Goal: Navigation & Orientation: Find specific page/section

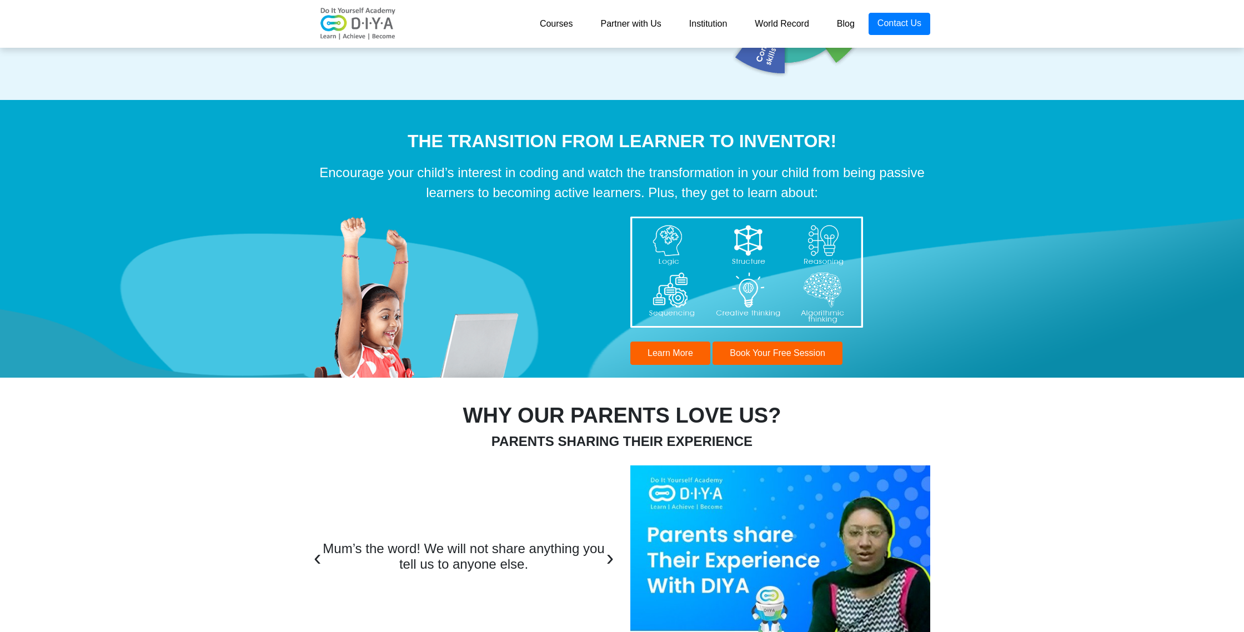
scroll to position [3493, 0]
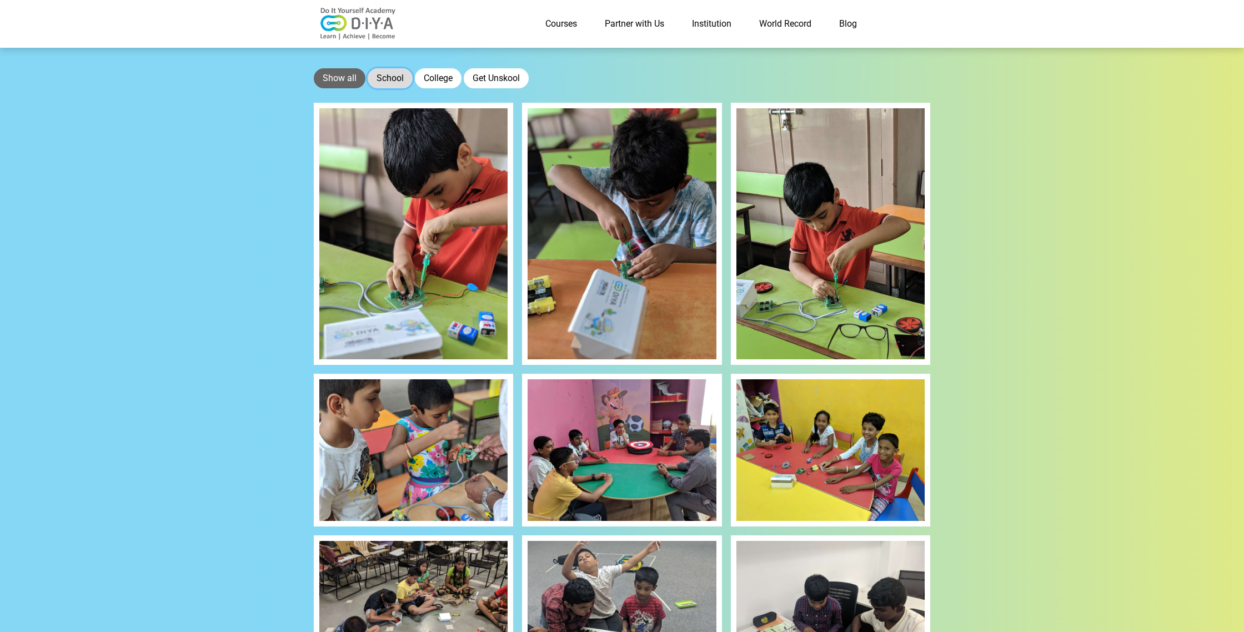
click at [383, 83] on button "School" at bounding box center [390, 78] width 45 height 20
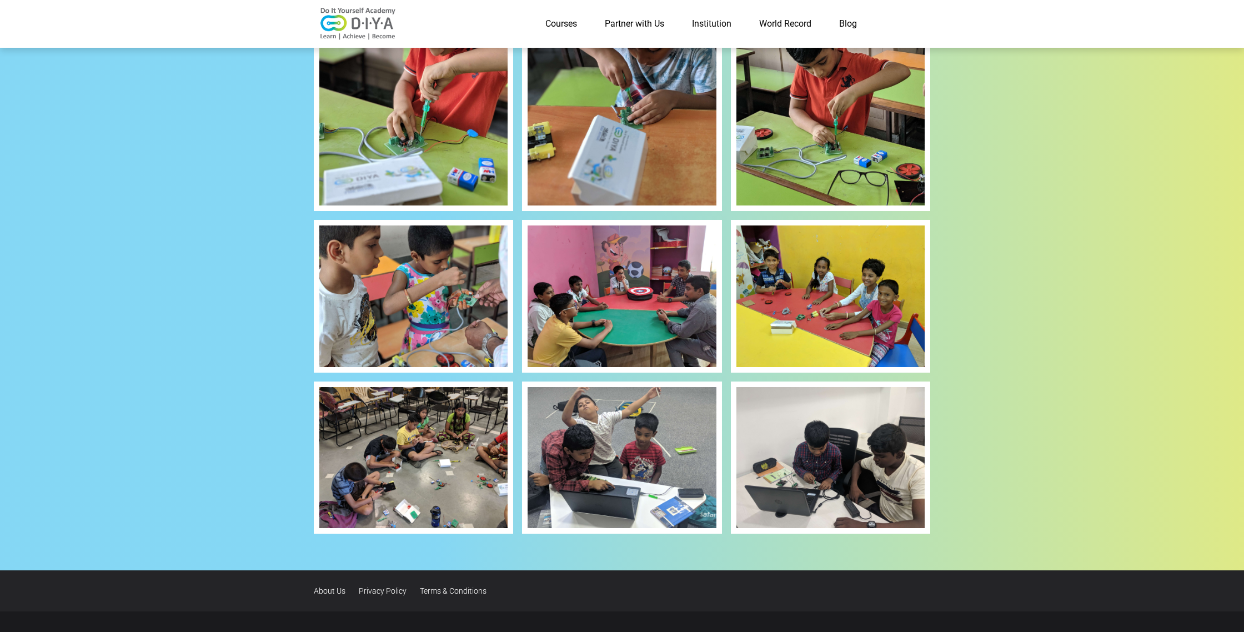
scroll to position [220, 0]
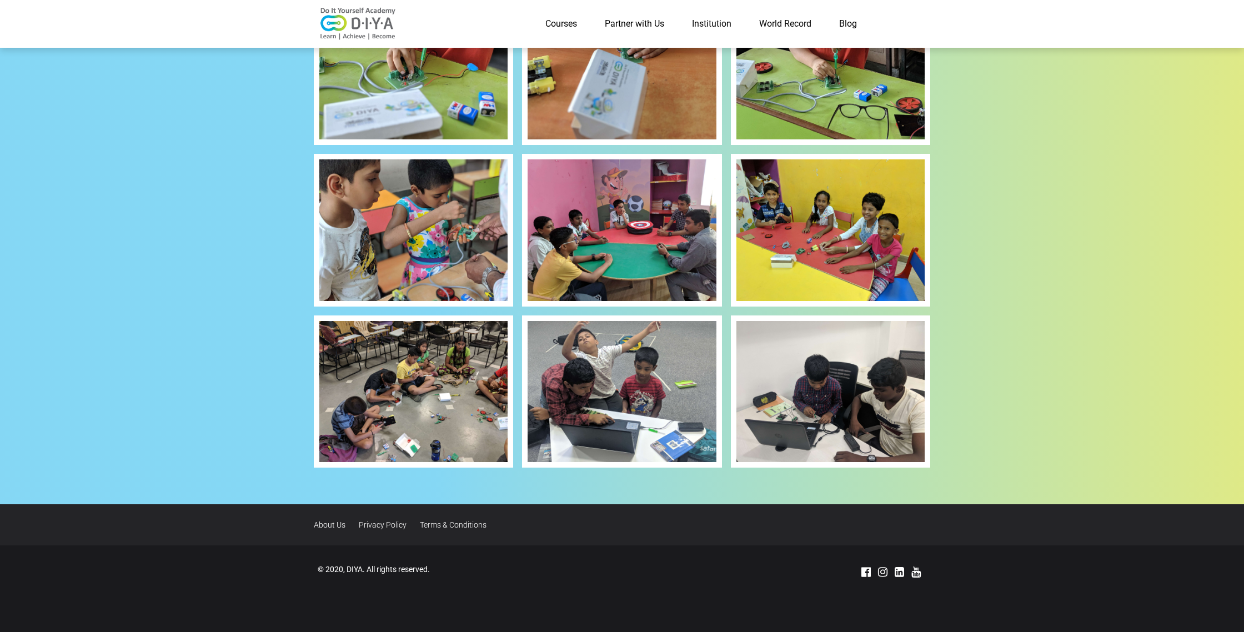
click at [407, 367] on img at bounding box center [413, 391] width 188 height 141
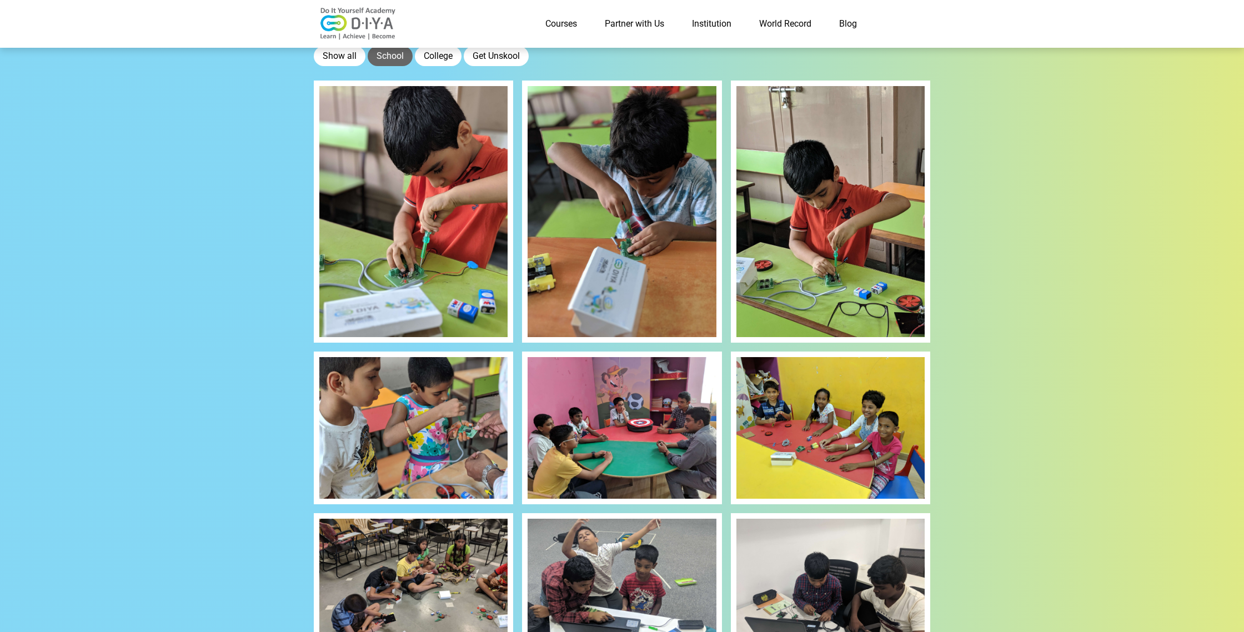
scroll to position [13, 0]
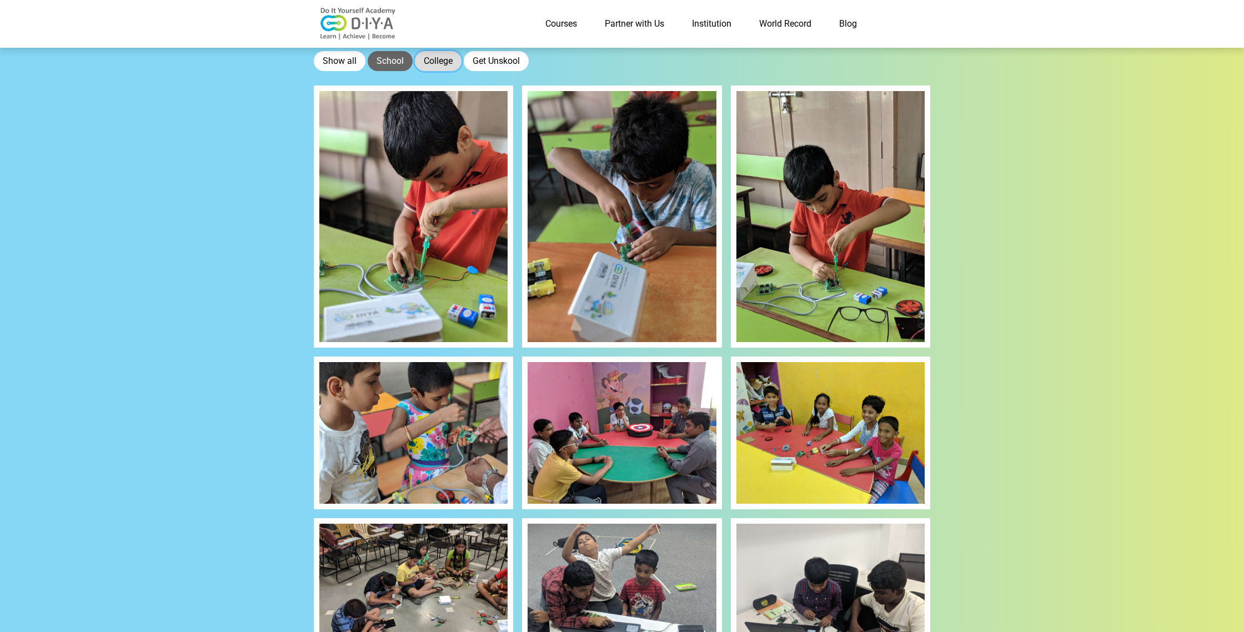
click at [437, 66] on button "College" at bounding box center [438, 61] width 47 height 20
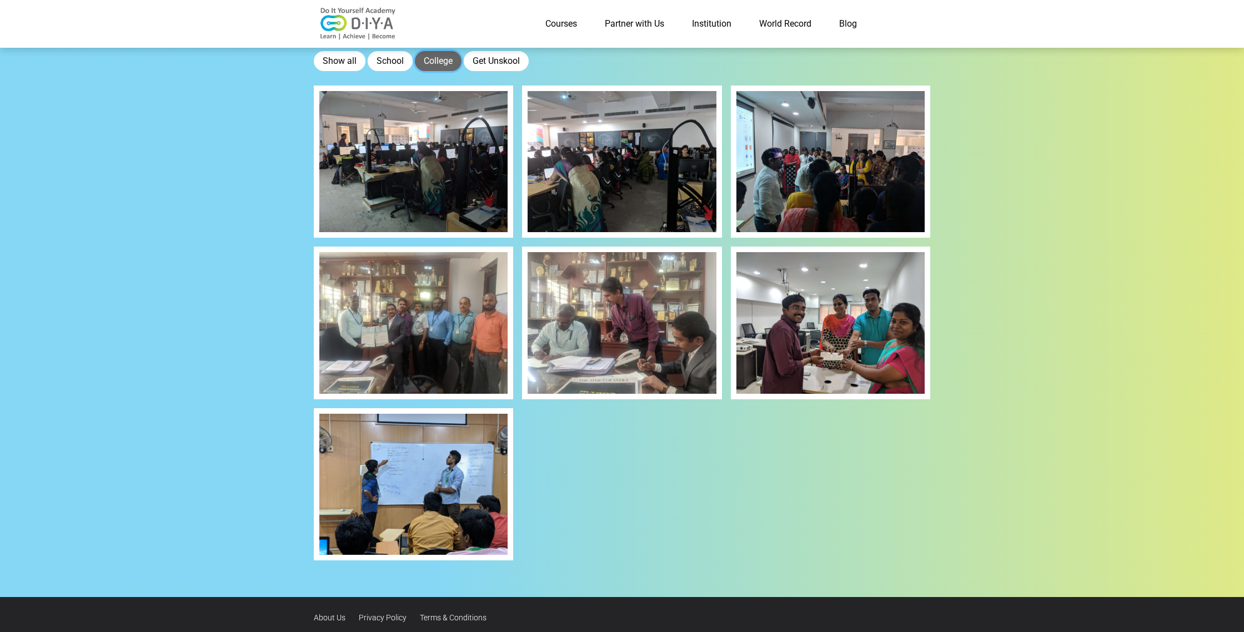
scroll to position [16, 0]
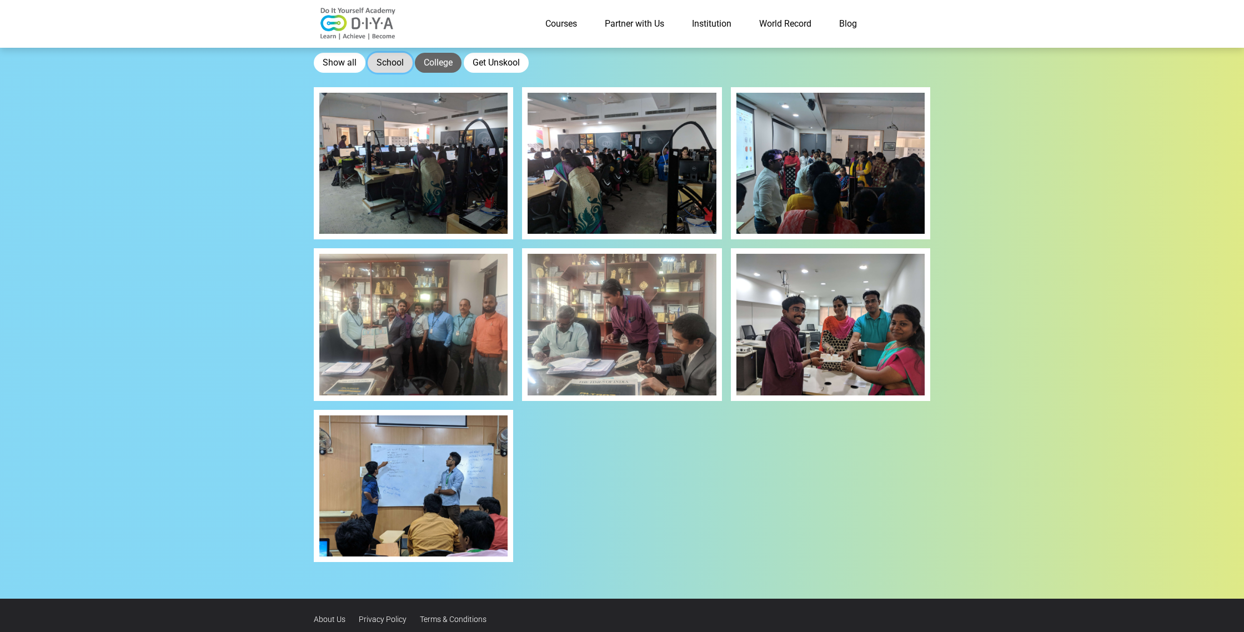
click at [383, 61] on button "School" at bounding box center [390, 63] width 45 height 20
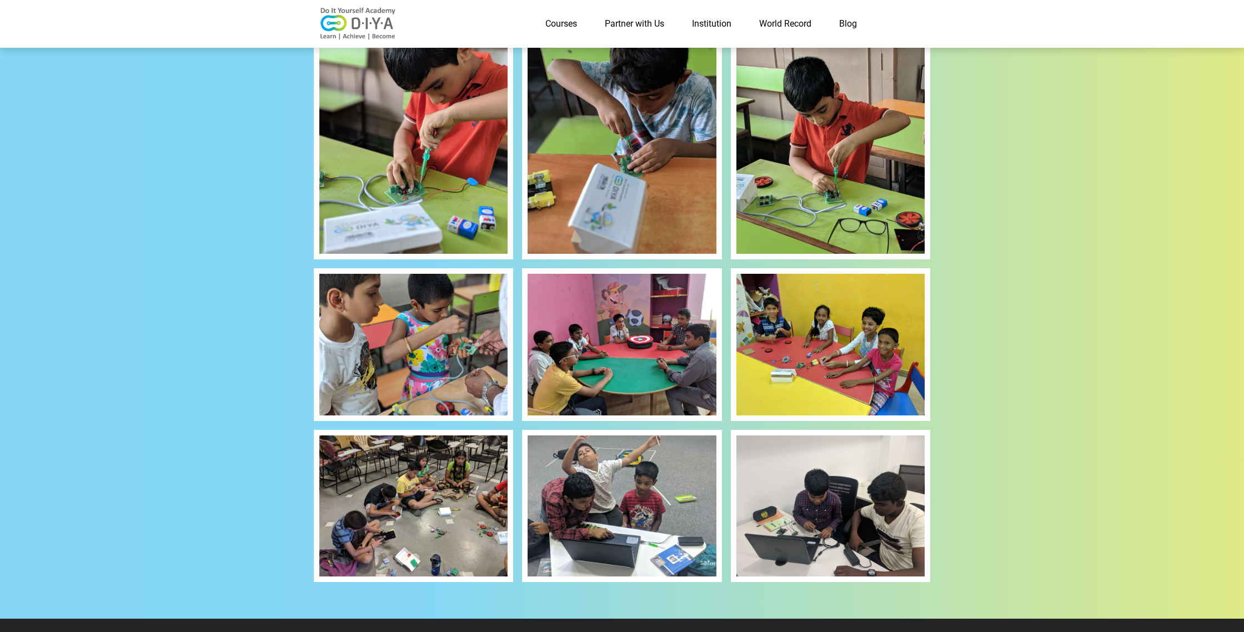
scroll to position [0, 0]
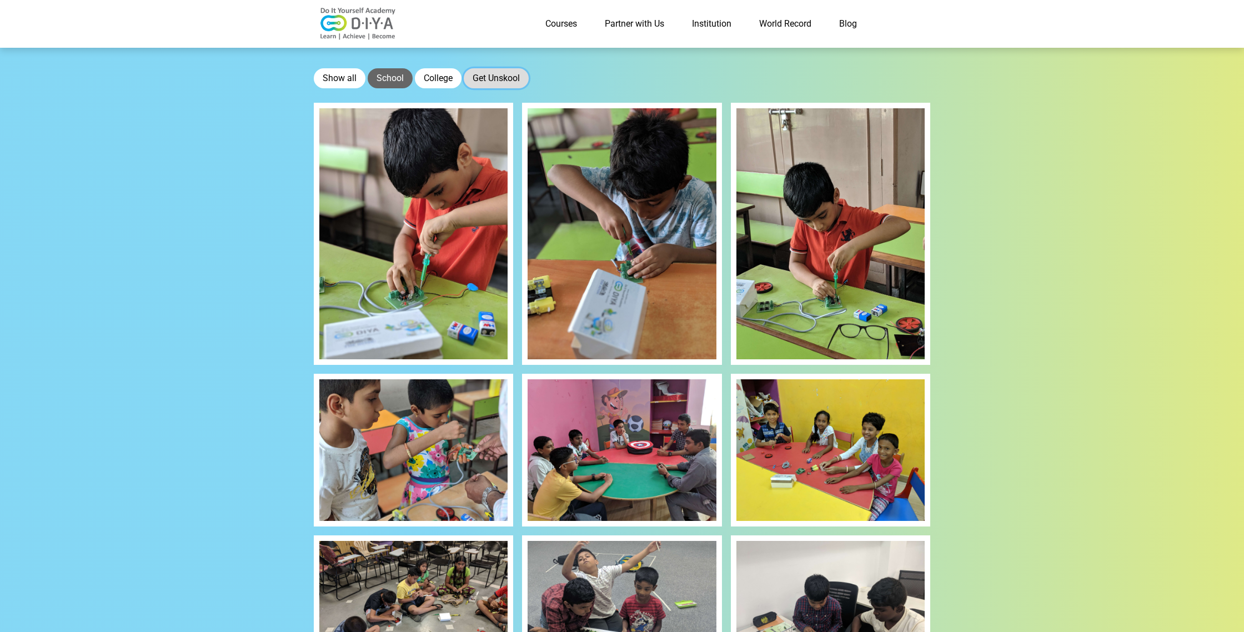
click at [485, 74] on button "Get Unskool" at bounding box center [496, 78] width 65 height 20
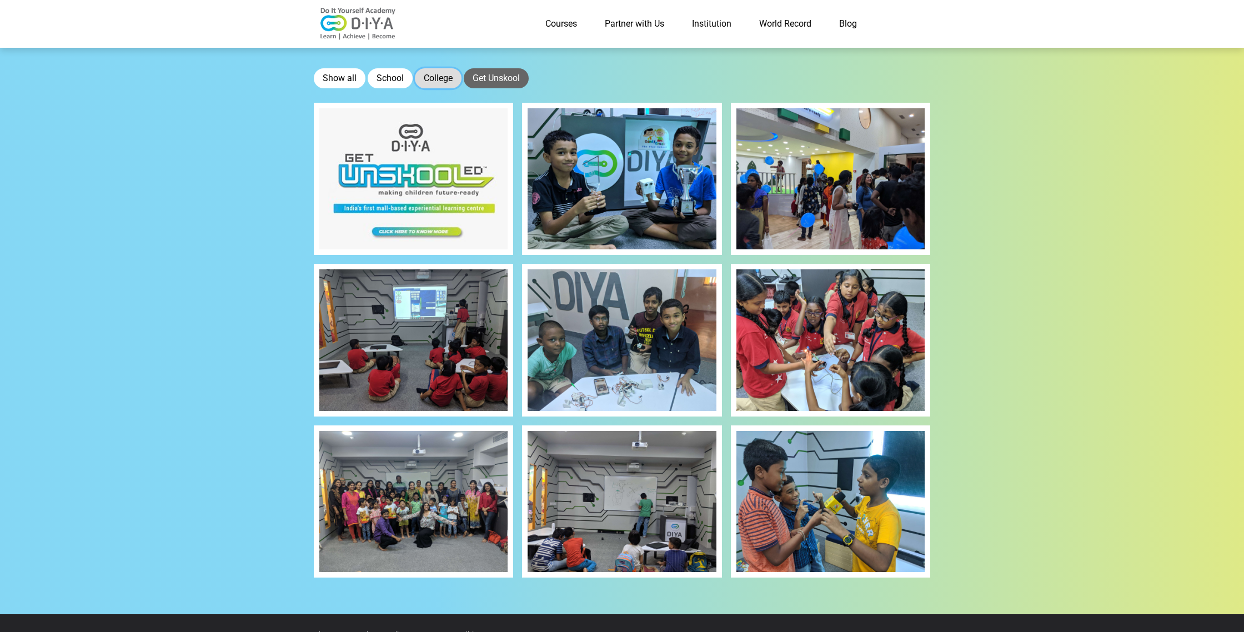
click at [447, 74] on button "College" at bounding box center [438, 78] width 47 height 20
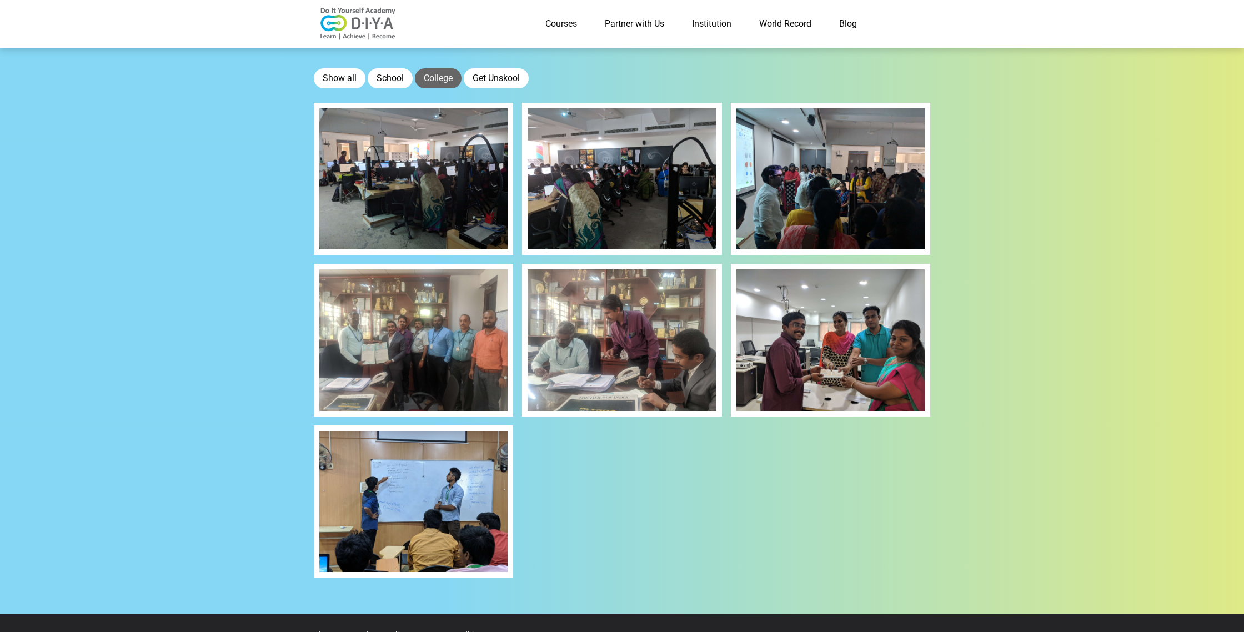
click at [798, 28] on link "World Record" at bounding box center [785, 24] width 80 height 22
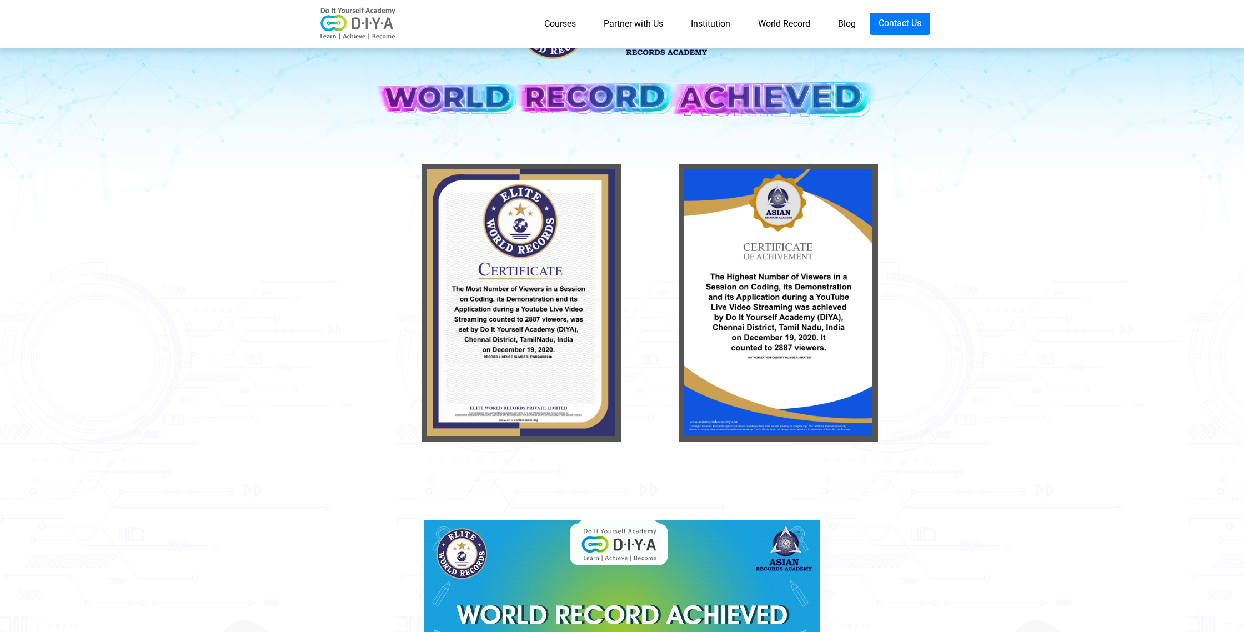
scroll to position [27, 0]
